Goal: Entertainment & Leisure: Consume media (video, audio)

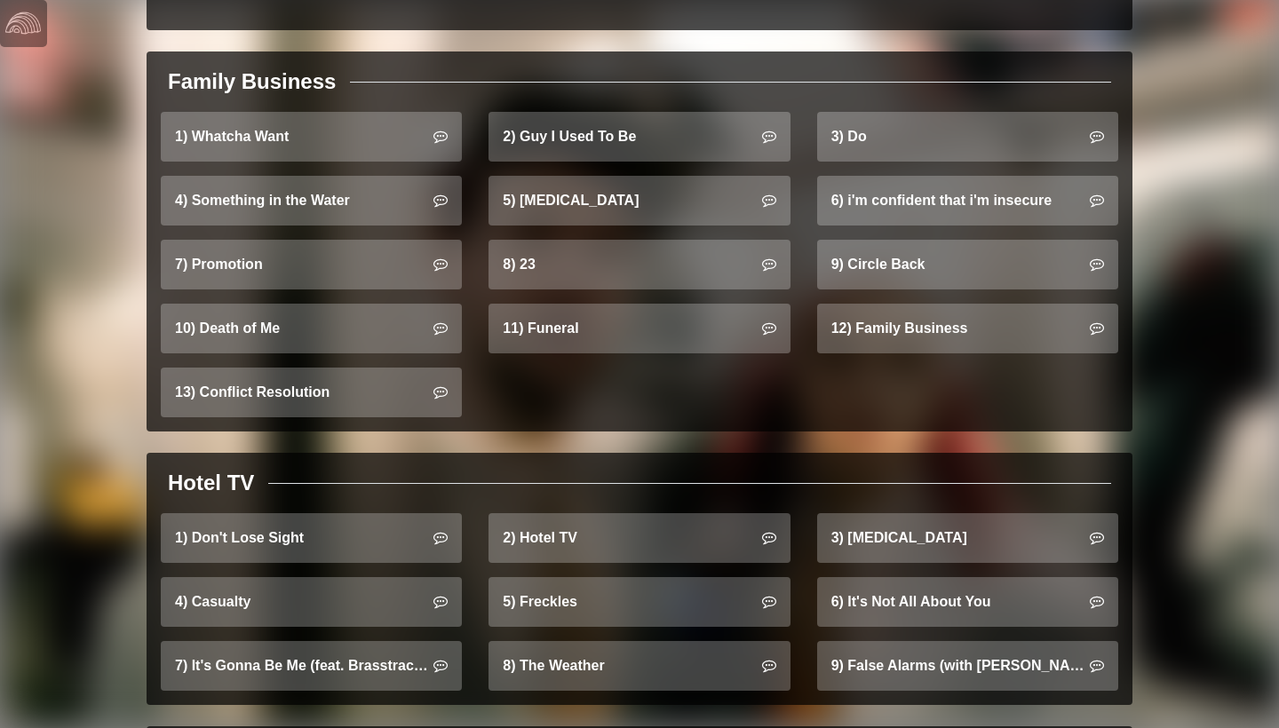
scroll to position [1129, 0]
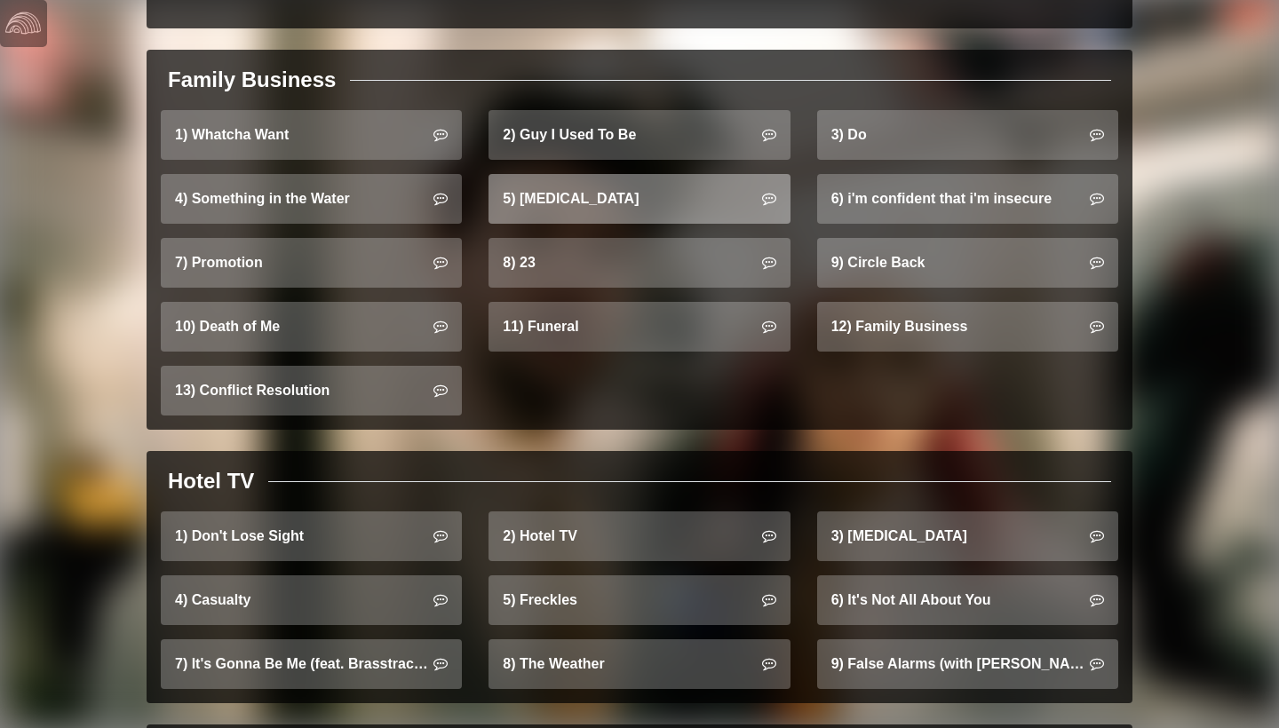
click at [563, 174] on link "5) [MEDICAL_DATA]" at bounding box center [638, 199] width 301 height 50
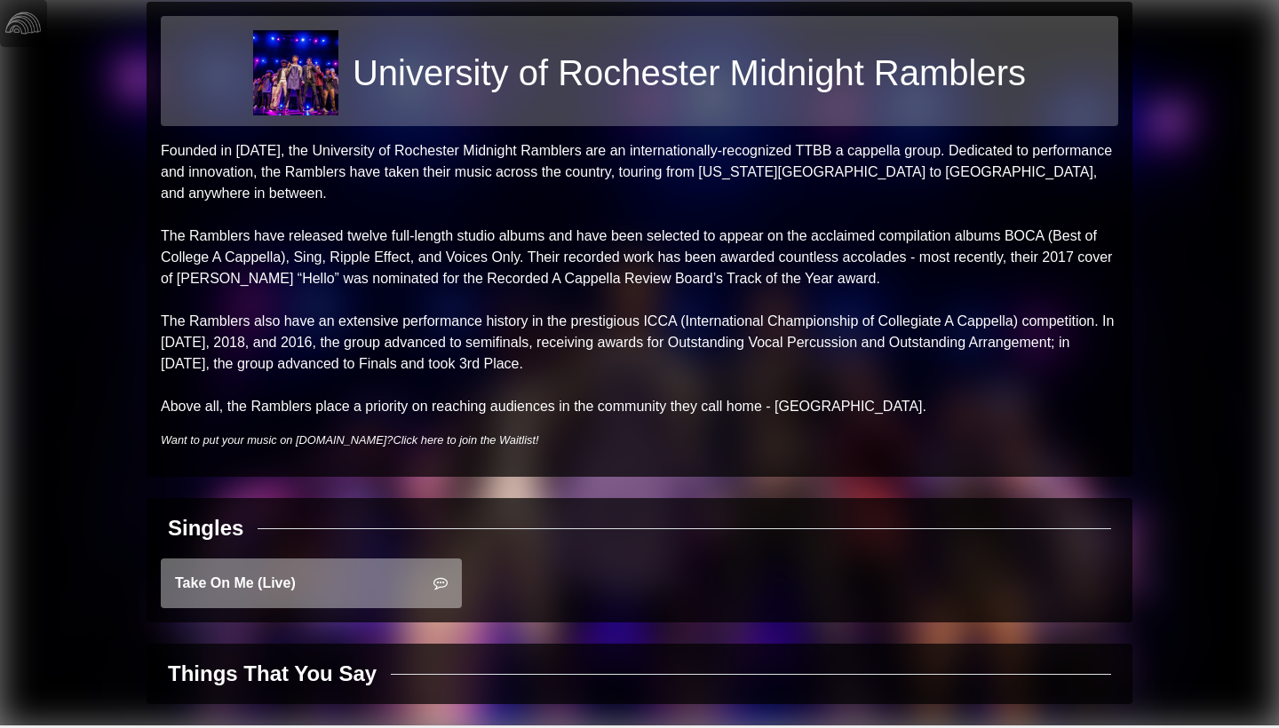
scroll to position [40, 0]
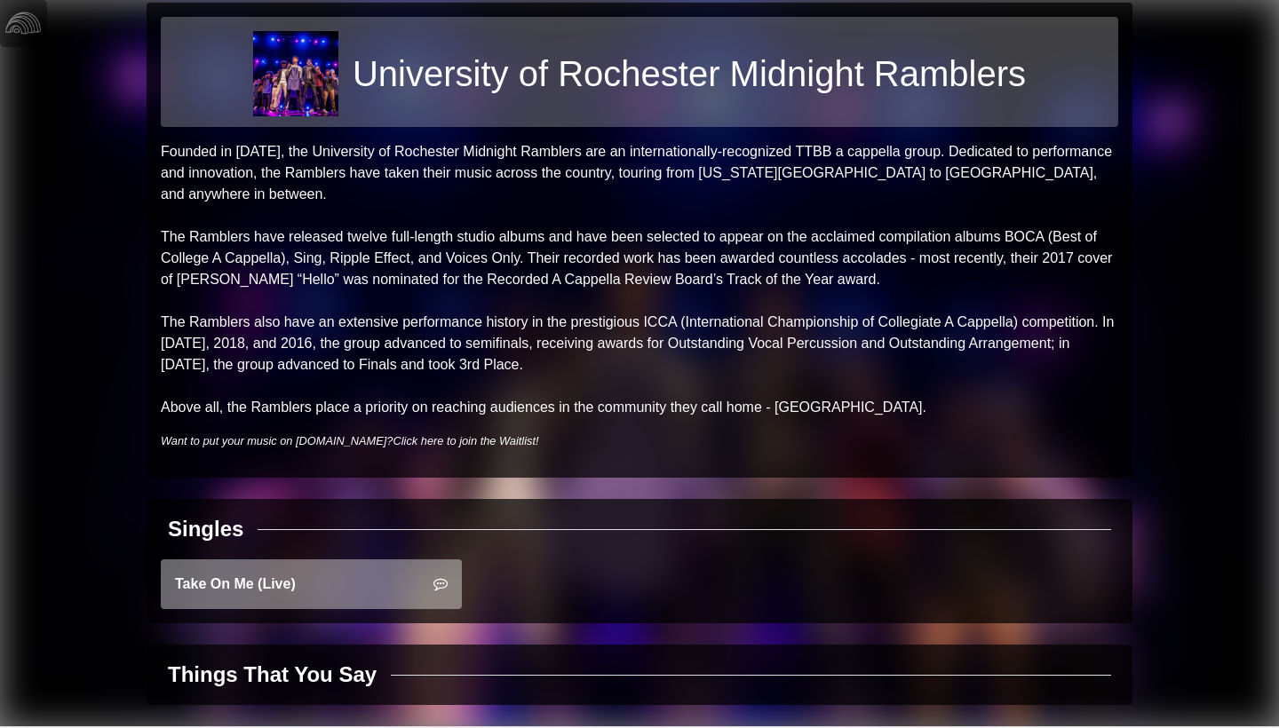
click at [227, 559] on link "Take On Me (Live)" at bounding box center [311, 584] width 301 height 50
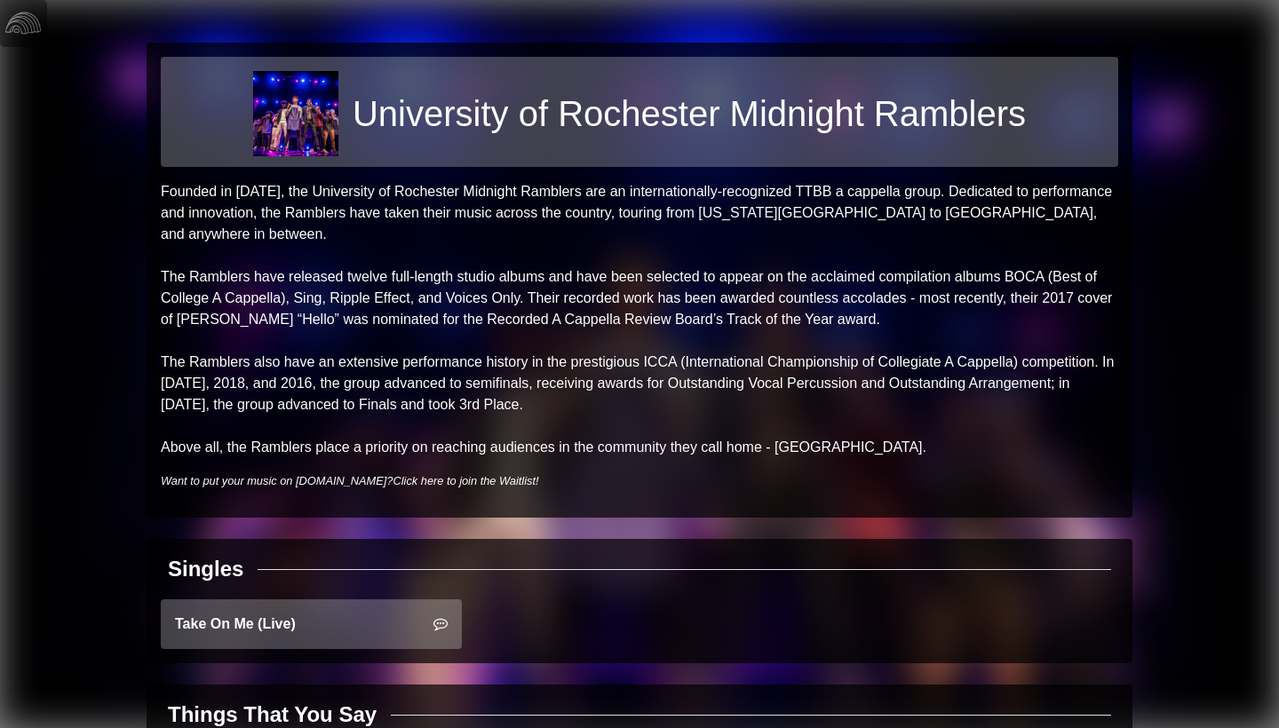
scroll to position [0, 0]
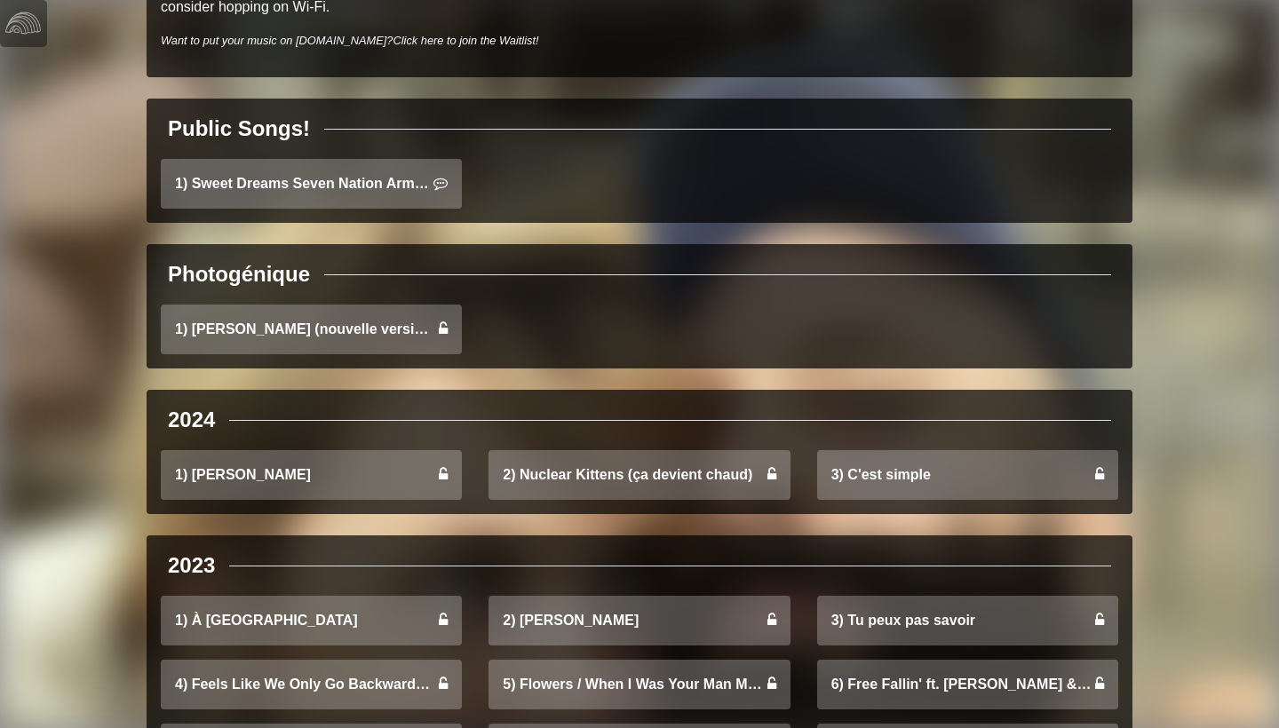
scroll to position [396, 0]
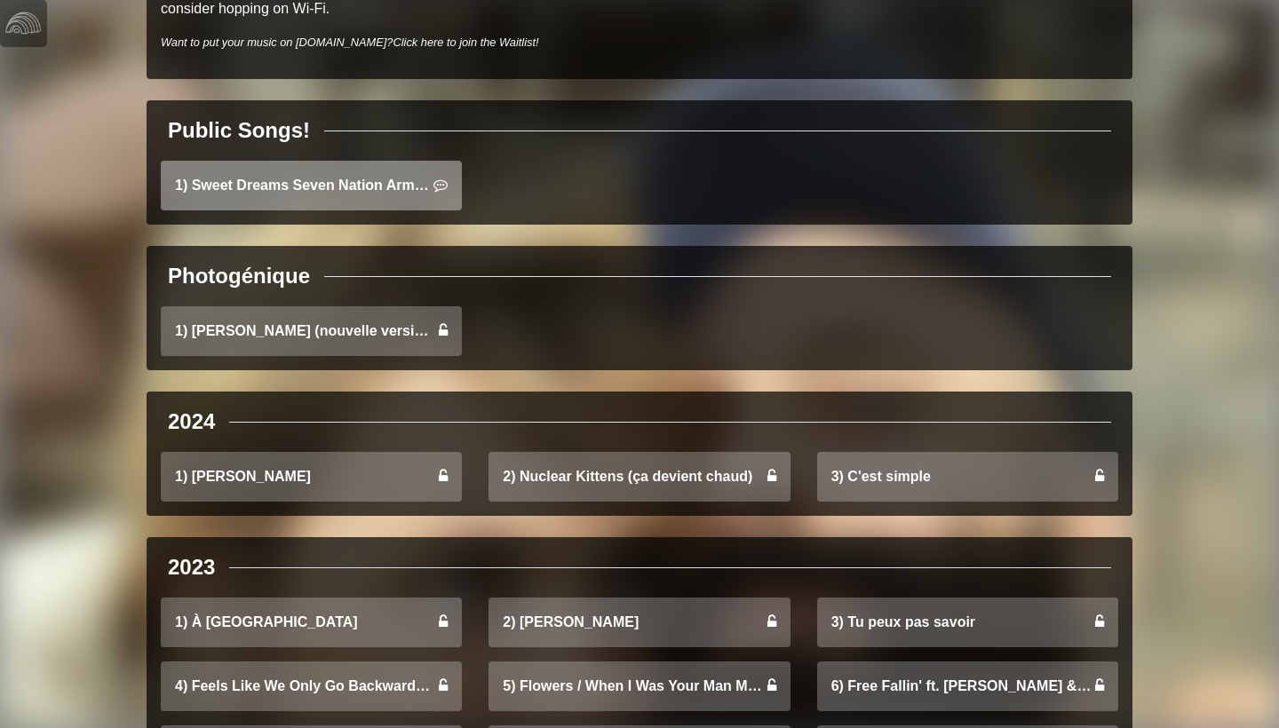
click at [379, 186] on link "1) Sweet Dreams Seven Nation Army Mashup" at bounding box center [311, 186] width 301 height 50
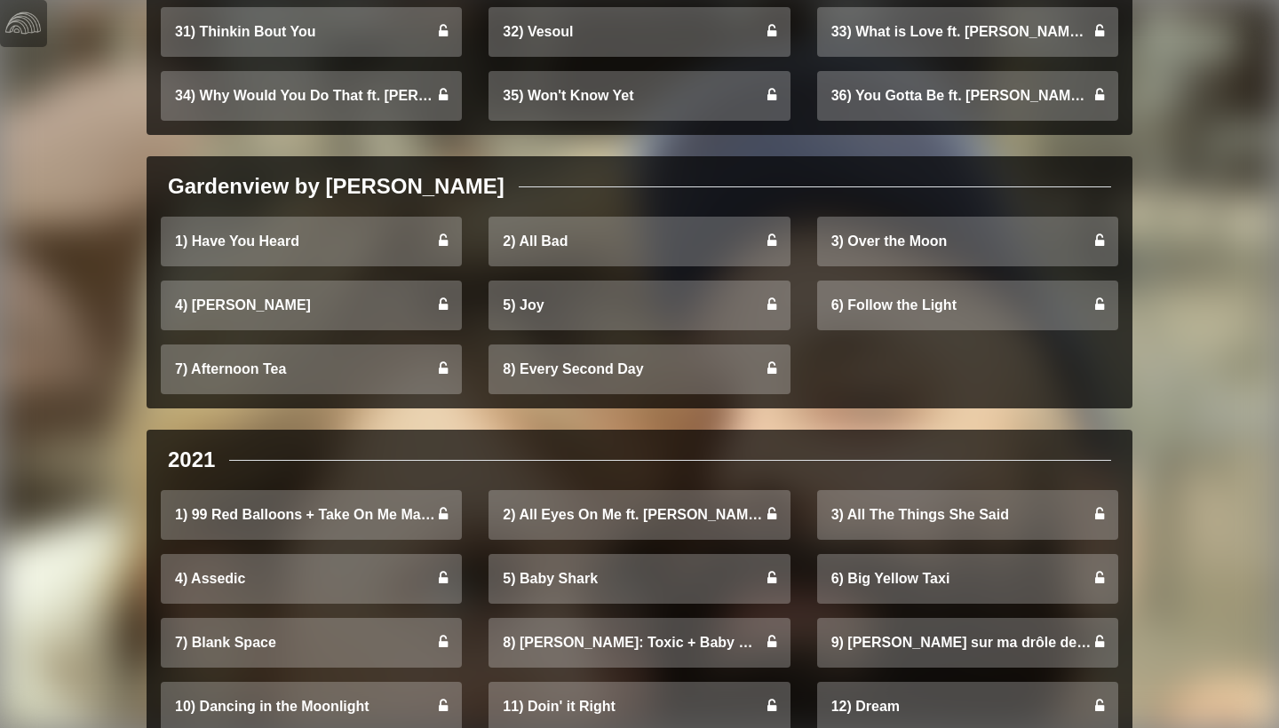
scroll to position [1975, 0]
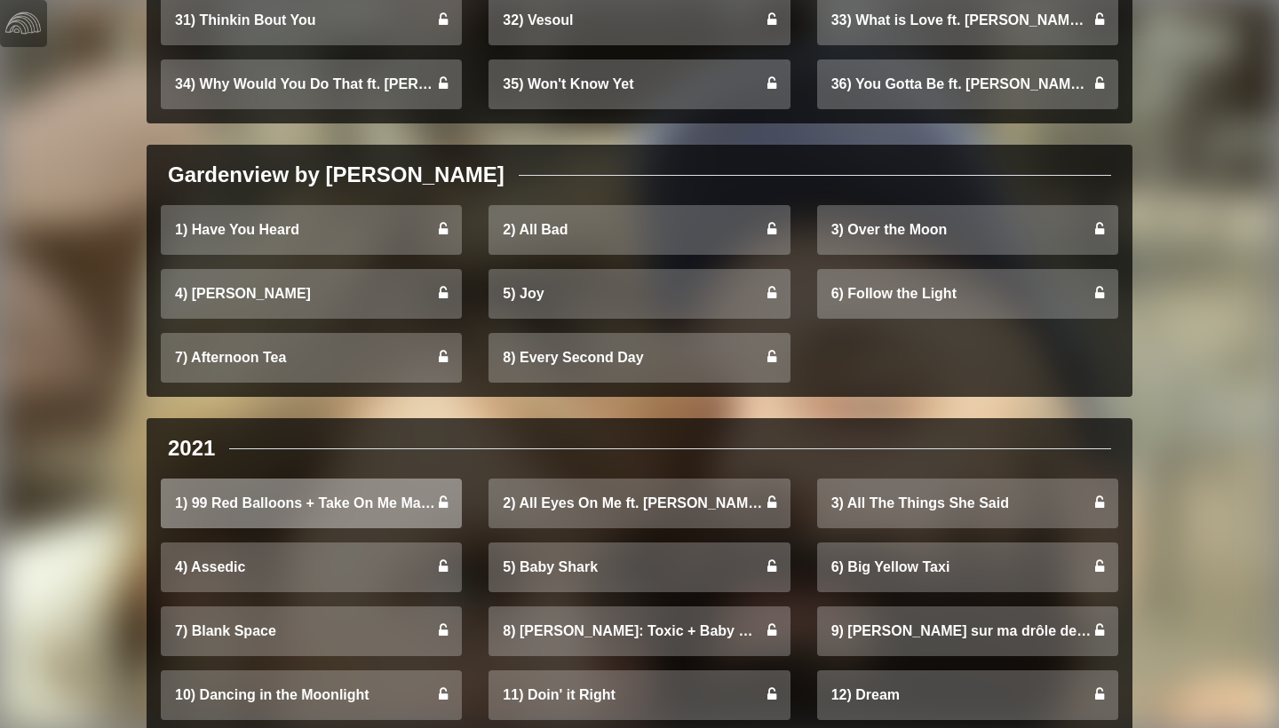
click at [295, 515] on link "1) 99 Red Balloons + Take On Me Mashup" at bounding box center [311, 504] width 301 height 50
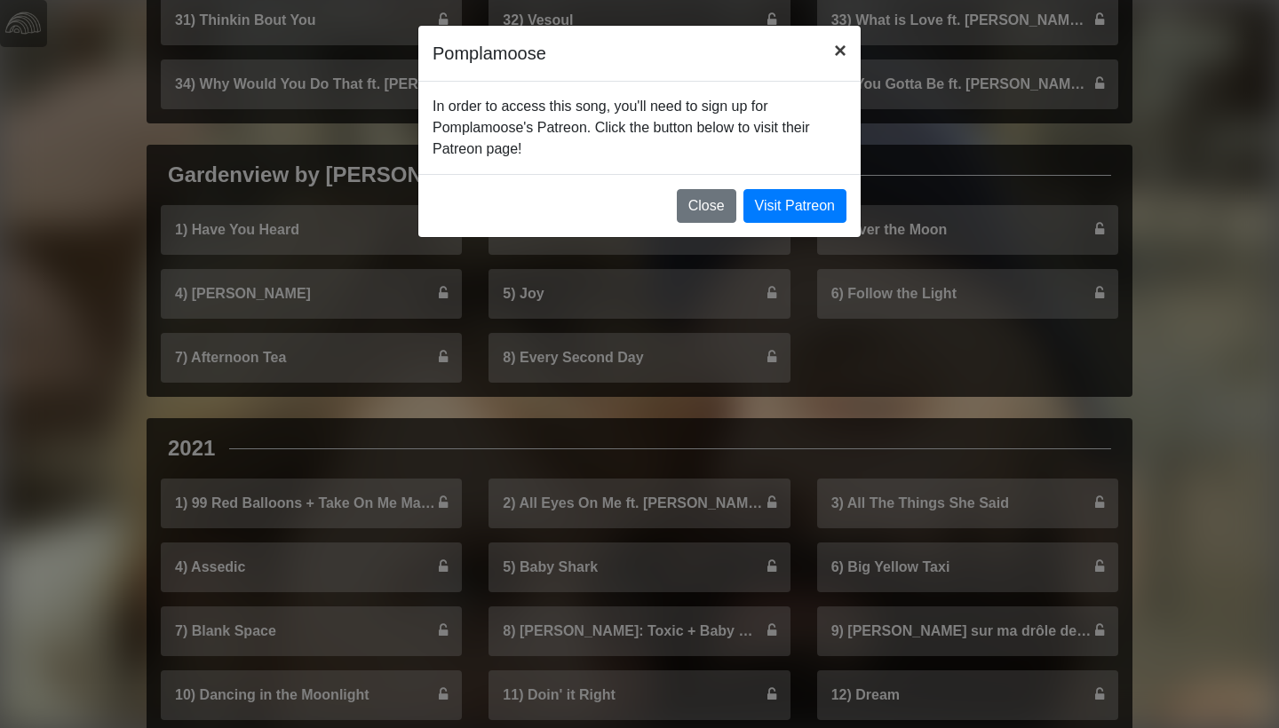
click at [838, 48] on span "×" at bounding box center [840, 50] width 12 height 24
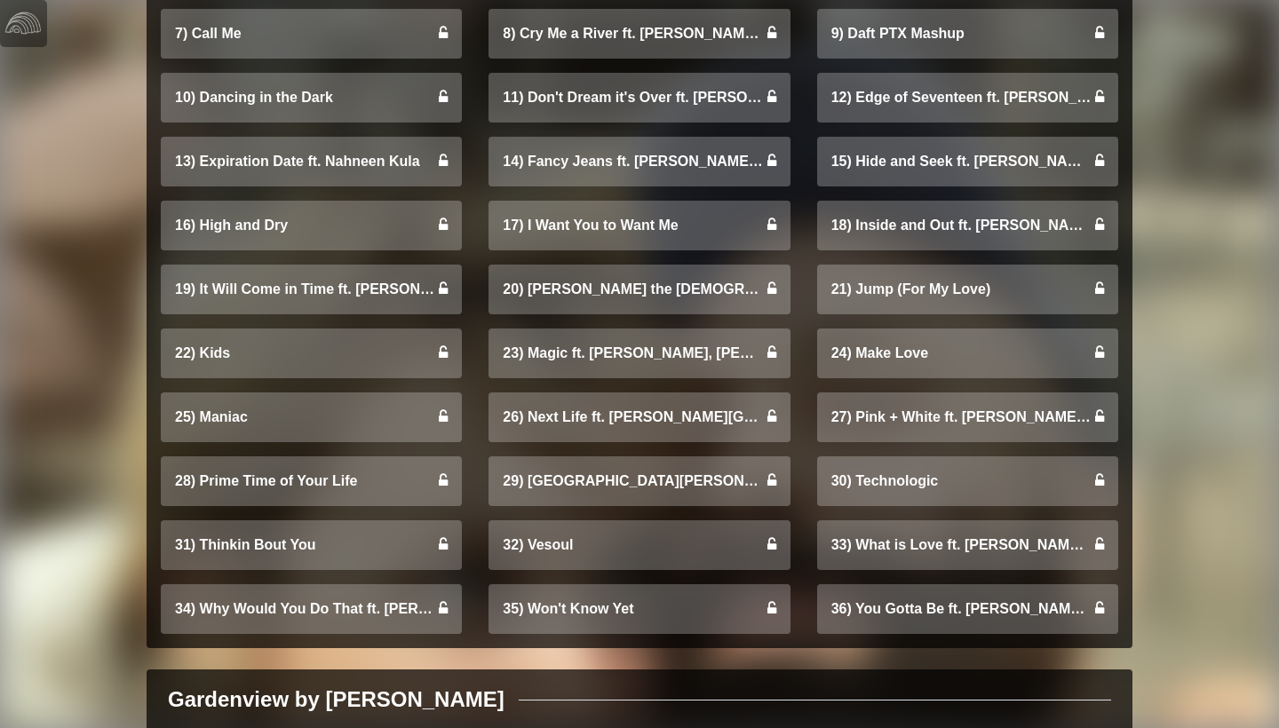
scroll to position [1269, 0]
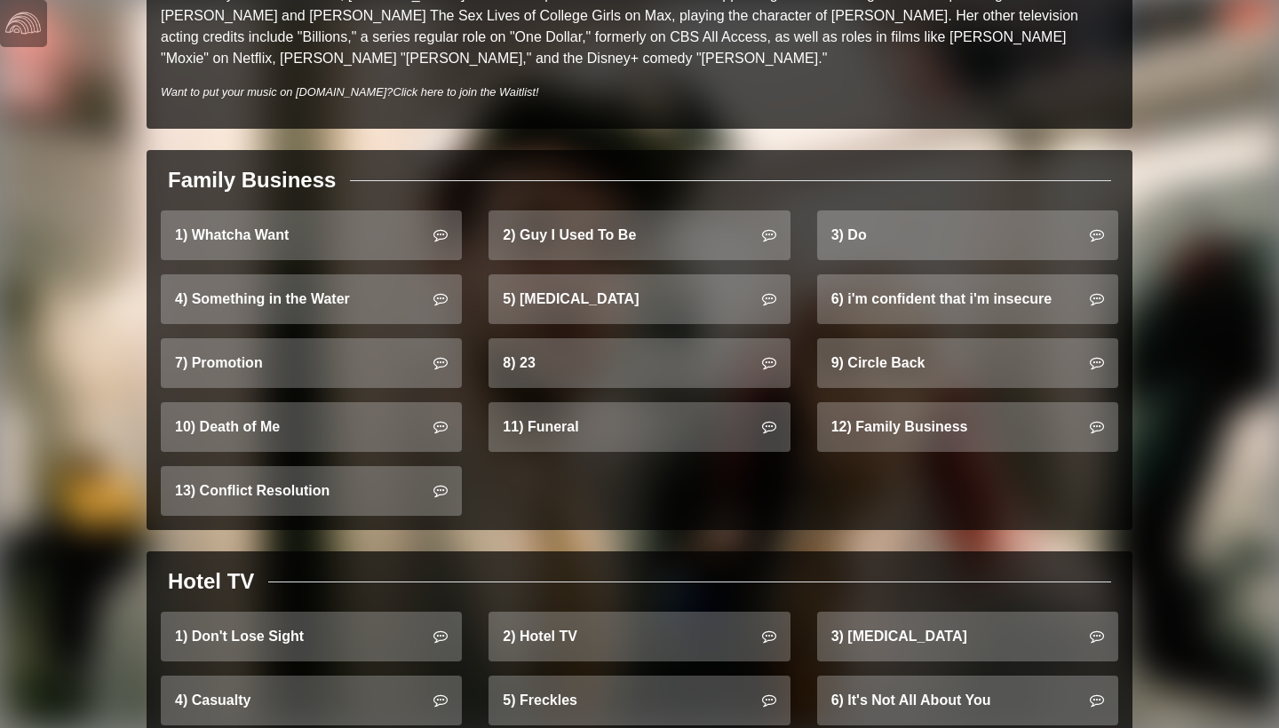
scroll to position [988, 0]
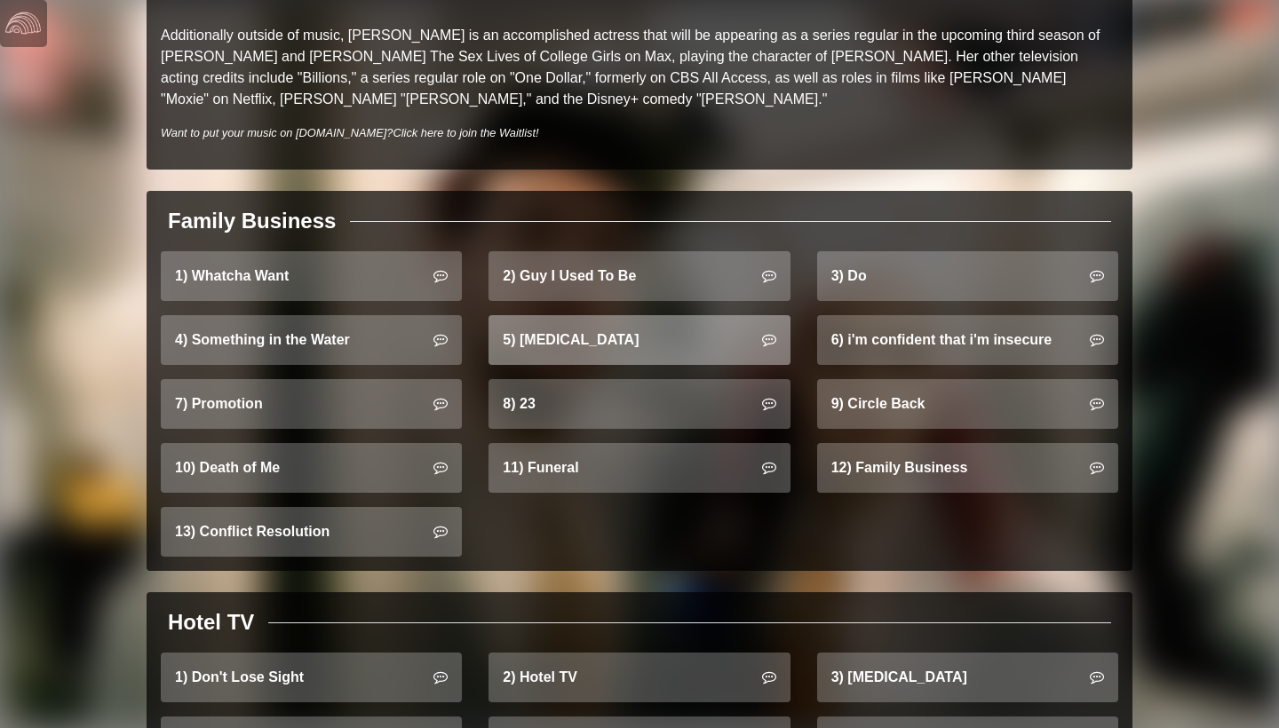
click at [595, 317] on link "5) [MEDICAL_DATA]" at bounding box center [638, 340] width 301 height 50
